Goal: Understand process/instructions: Learn how to perform a task or action

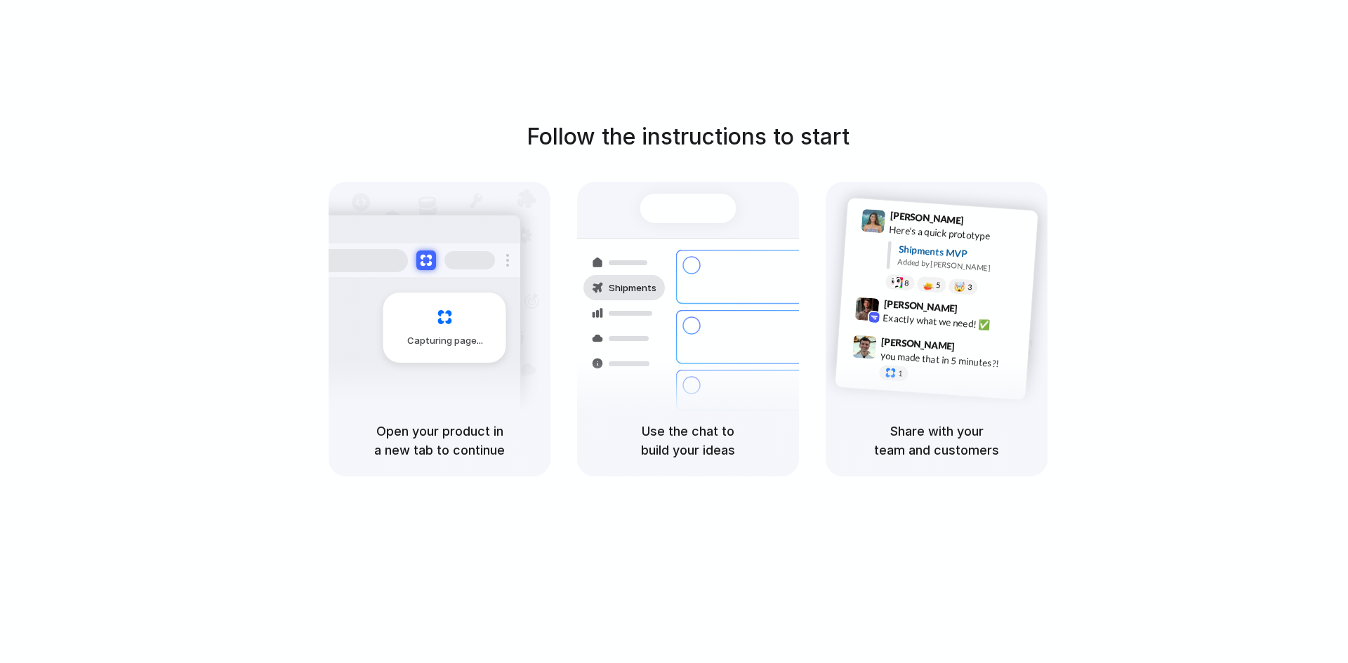
click at [481, 429] on h5 "Open your product in a new tab to continue" at bounding box center [439, 441] width 188 height 38
click at [604, 418] on div "Shipments" at bounding box center [613, 337] width 102 height 197
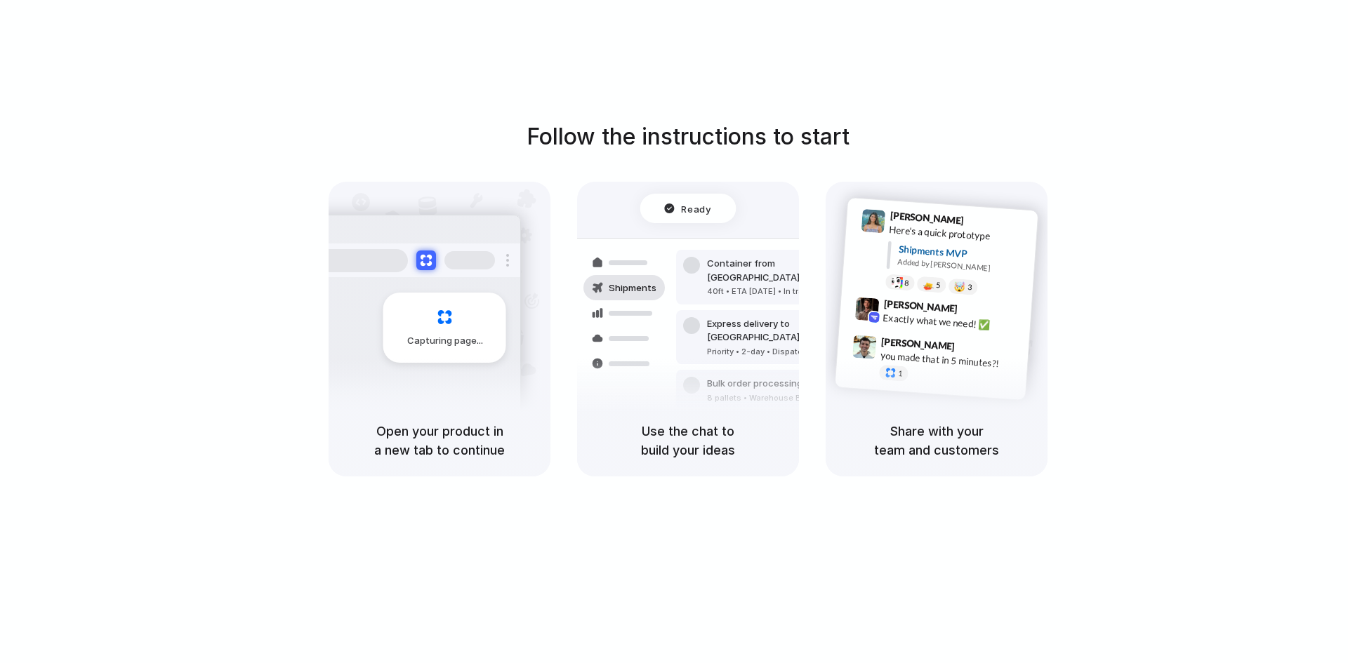
click at [675, 208] on div "Ready" at bounding box center [687, 208] width 47 height 14
click at [957, 267] on div "Added by [PERSON_NAME]" at bounding box center [961, 266] width 129 height 20
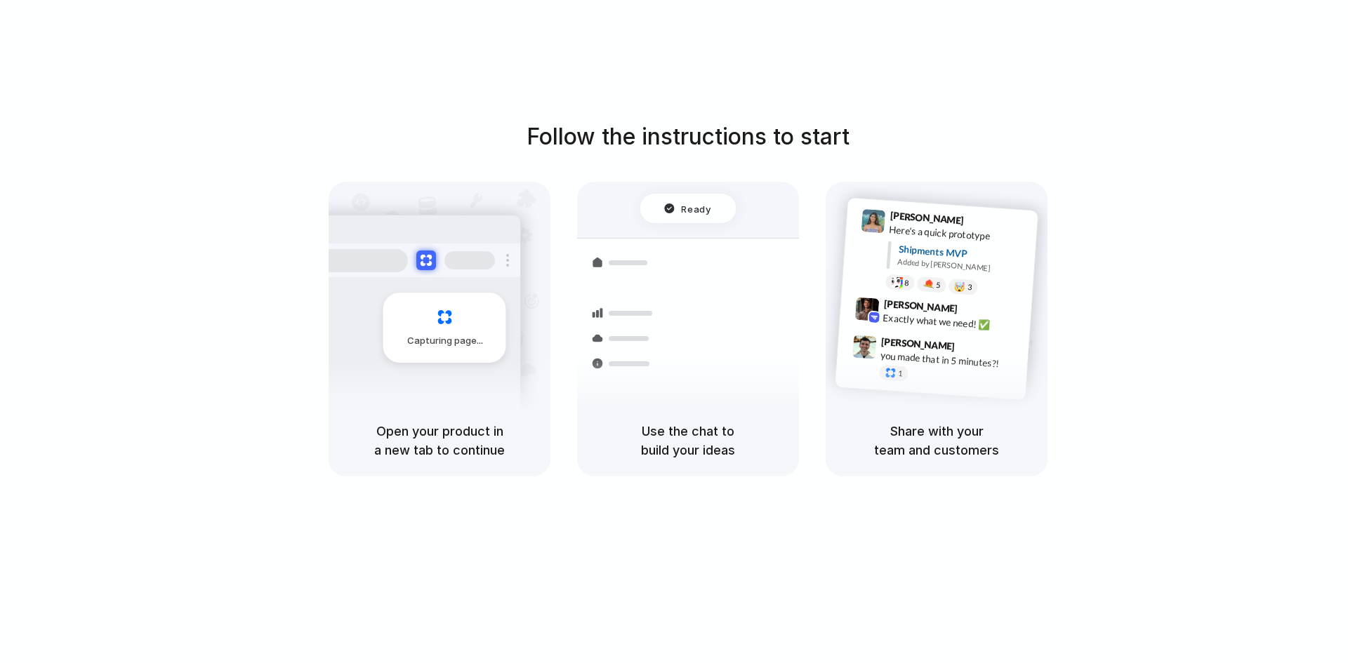
drag, startPoint x: 957, startPoint y: 267, endPoint x: 753, endPoint y: 272, distance: 205.0
click at [753, 286] on div "40ft • ETA [DATE] • In transit" at bounding box center [783, 292] width 152 height 12
drag, startPoint x: 753, startPoint y: 272, endPoint x: 642, endPoint y: 270, distance: 110.2
click at [642, 270] on div "Freight Shipments v1" at bounding box center [688, 236] width 200 height 86
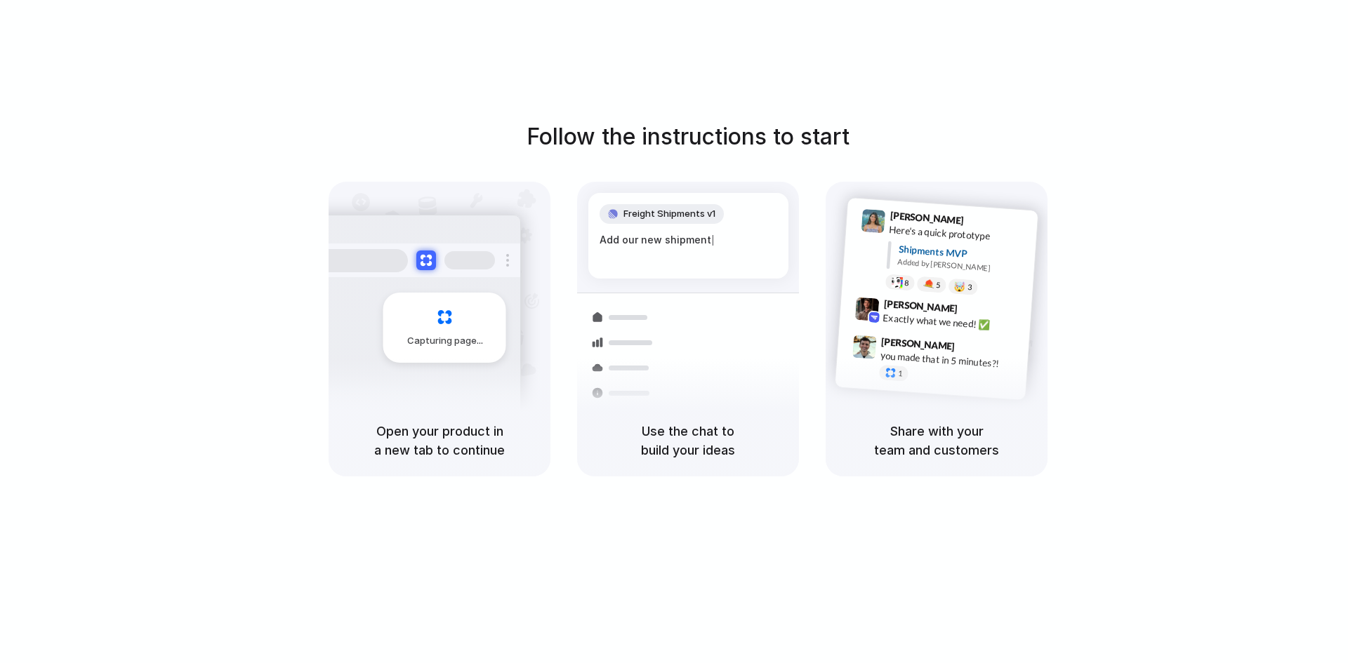
click at [642, 270] on div "Freight Shipments v1 Add our new shipment |" at bounding box center [688, 236] width 200 height 86
click at [642, 270] on div "Freight Shipments v1 Add our new shipments tab b |" at bounding box center [688, 236] width 200 height 86
click at [642, 270] on div "Freight Shipments v1 Add our new shipments tab based o |" at bounding box center [688, 236] width 200 height 86
click at [642, 270] on div "Freight Shipments v1 Add our new shipments tab based on the L |" at bounding box center [688, 236] width 200 height 86
drag, startPoint x: 642, startPoint y: 270, endPoint x: 527, endPoint y: 285, distance: 116.1
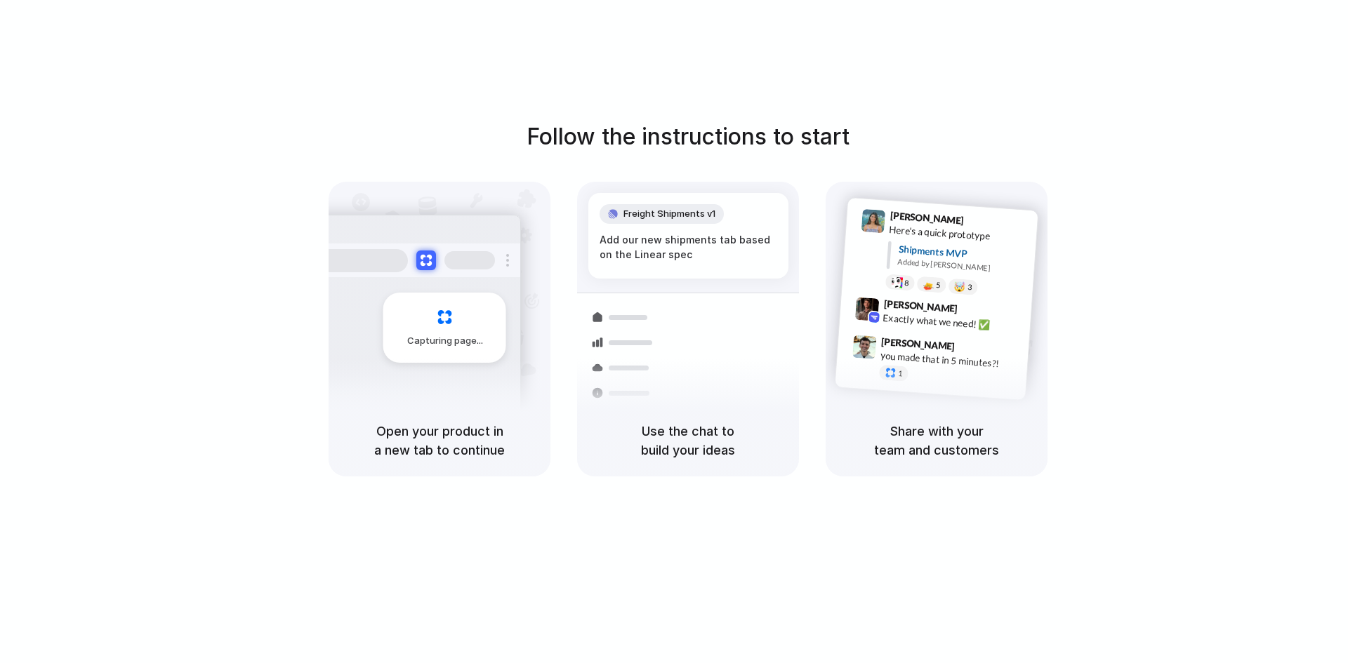
click at [527, 285] on div "Capturing page" at bounding box center [440, 293] width 222 height 223
click at [526, 287] on div "Capturing page" at bounding box center [440, 293] width 222 height 223
drag, startPoint x: 510, startPoint y: 292, endPoint x: 326, endPoint y: 310, distance: 184.8
click at [326, 310] on div "Follow the instructions to start Capturing page Open your product in a new tab …" at bounding box center [688, 298] width 1348 height 357
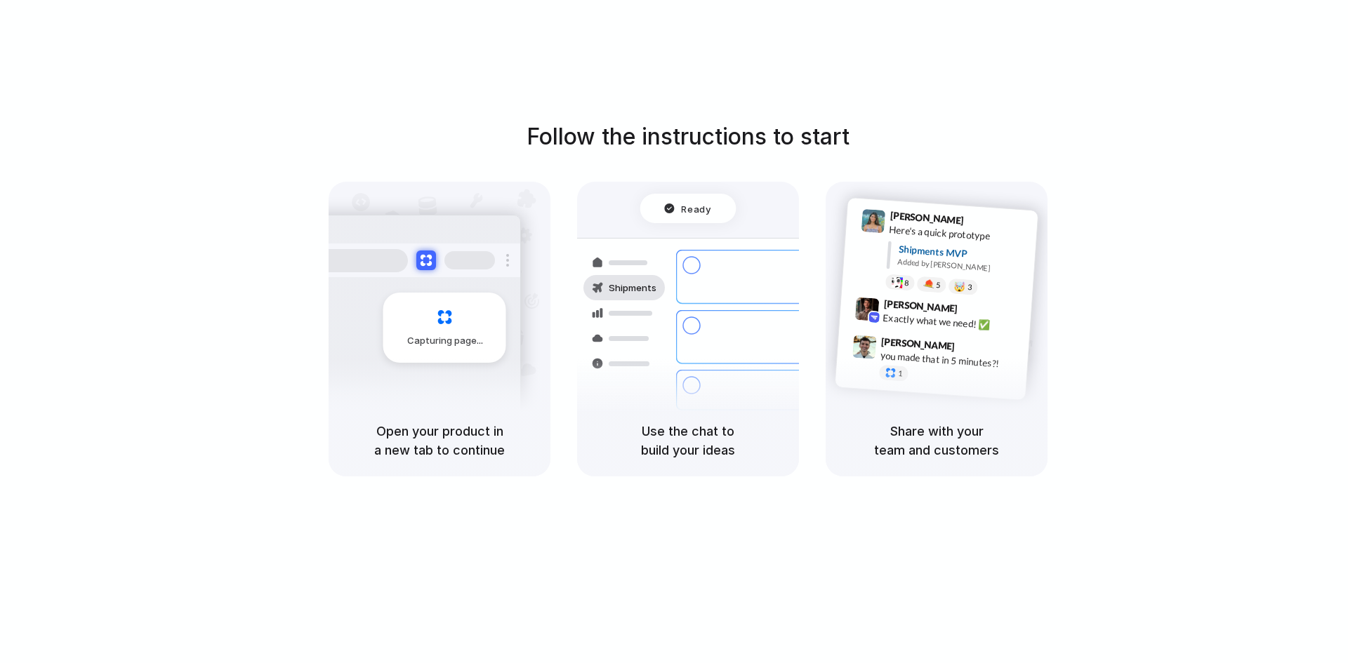
click at [326, 310] on div "Follow the instructions to start Capturing page Open your product in a new tab …" at bounding box center [688, 298] width 1348 height 357
drag, startPoint x: 324, startPoint y: 310, endPoint x: 204, endPoint y: 358, distance: 129.8
click at [204, 358] on div "Follow the instructions to start Capturing page Open your product in a new tab …" at bounding box center [688, 298] width 1348 height 357
click at [847, 159] on div "Follow the instructions to start Capturing page Open your product in a new tab …" at bounding box center [688, 298] width 1348 height 357
